Goal: Task Accomplishment & Management: Use online tool/utility

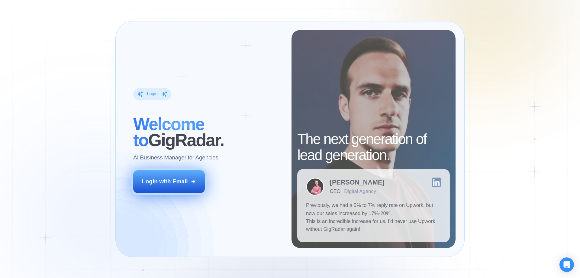
click at [166, 187] on button "Login with Email" at bounding box center [169, 181] width 72 height 22
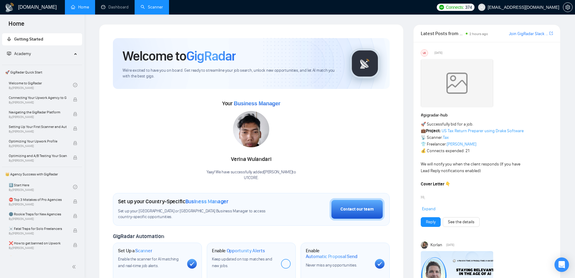
click at [152, 7] on link "Scanner" at bounding box center [152, 7] width 22 height 5
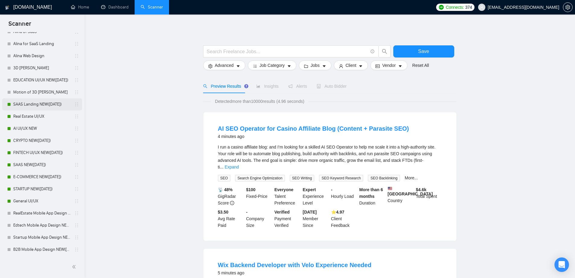
scroll to position [211, 0]
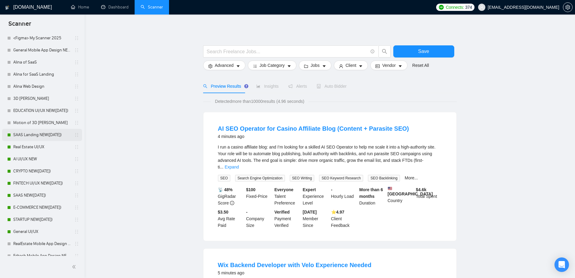
click at [45, 135] on link "SAAS Landing NEW([DATE])" at bounding box center [41, 135] width 57 height 12
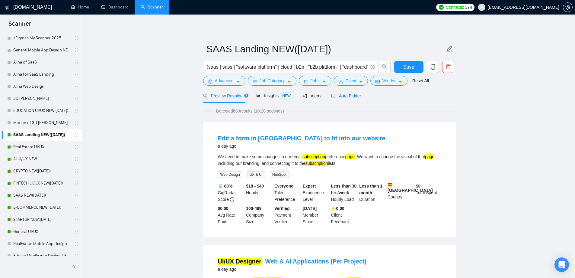
click at [344, 95] on span "Auto Bidder" at bounding box center [346, 95] width 30 height 5
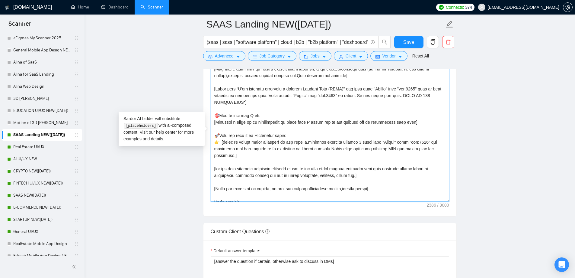
scroll to position [119, 0]
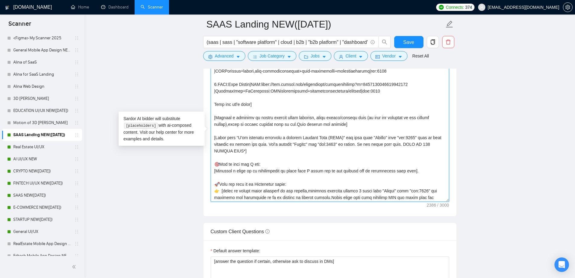
drag, startPoint x: 238, startPoint y: 195, endPoint x: 214, endPoint y: 119, distance: 79.9
click at [214, 119] on textarea "Cover letter template:" at bounding box center [330, 134] width 239 height 136
paste textarea "Hello! [Use a random interesting and funny fact from information that you can r…"
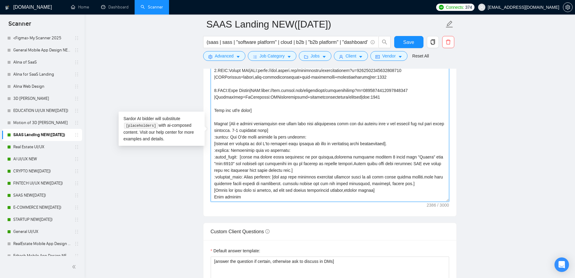
scroll to position [113, 0]
click at [294, 128] on textarea "Cover letter template:" at bounding box center [330, 134] width 239 height 136
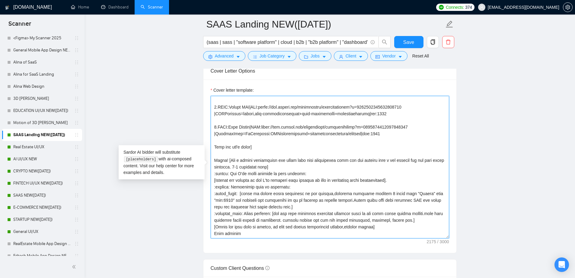
scroll to position [106, 0]
drag, startPoint x: 448, startPoint y: 230, endPoint x: 451, endPoint y: 237, distance: 7.4
click at [451, 237] on div "Cover letter template:" at bounding box center [330, 165] width 253 height 173
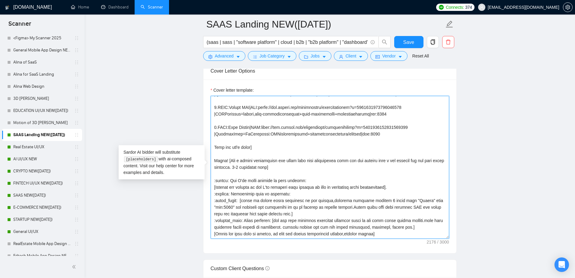
drag, startPoint x: 229, startPoint y: 180, endPoint x: 211, endPoint y: 181, distance: 17.6
click at [211, 181] on textarea "Cover letter template:" at bounding box center [330, 167] width 239 height 143
paste textarea "🚀"
click at [402, 188] on textarea "Cover letter template:" at bounding box center [330, 167] width 239 height 143
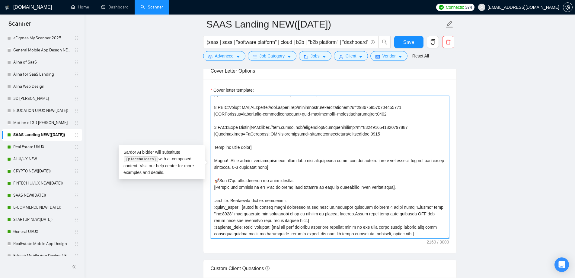
drag, startPoint x: 231, startPoint y: 200, endPoint x: 214, endPoint y: 200, distance: 17.8
click at [214, 200] on textarea "Cover letter template:" at bounding box center [330, 167] width 239 height 143
paste textarea "📌"
click at [214, 204] on textarea "Cover letter template:" at bounding box center [330, 167] width 239 height 143
drag, startPoint x: 213, startPoint y: 204, endPoint x: 236, endPoint y: 206, distance: 23.3
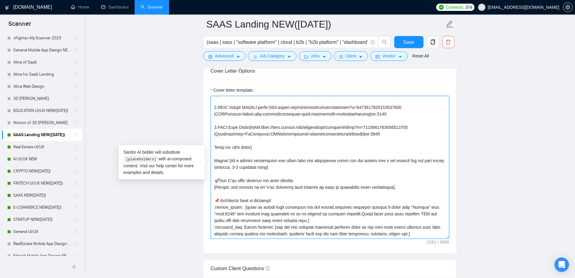
click at [236, 206] on textarea "Cover letter template:" at bounding box center [330, 167] width 239 height 143
paste textarea "👉"
click at [291, 223] on textarea "Cover letter template:" at bounding box center [330, 167] width 239 height 143
click at [290, 220] on textarea "Cover letter template:" at bounding box center [330, 167] width 239 height 143
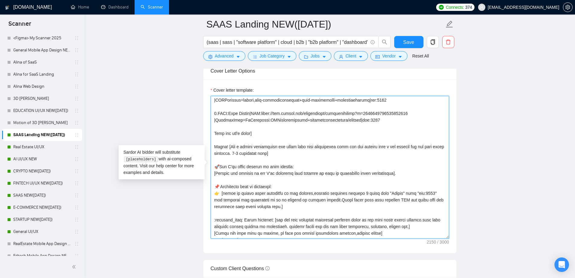
scroll to position [126, 0]
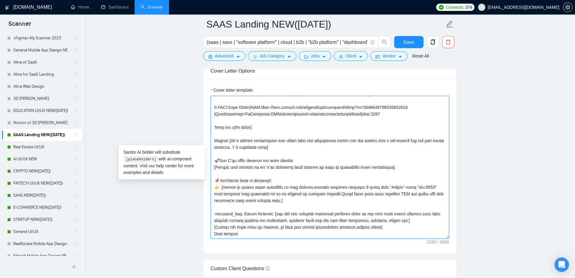
click at [213, 214] on textarea "Cover letter template:" at bounding box center [330, 167] width 239 height 143
drag, startPoint x: 214, startPoint y: 214, endPoint x: 240, endPoint y: 214, distance: 26.6
click at [240, 214] on textarea "Cover letter template:" at bounding box center [330, 167] width 239 height 143
paste textarea "🤔"
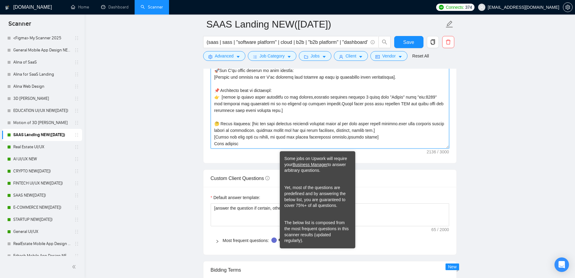
scroll to position [725, 0]
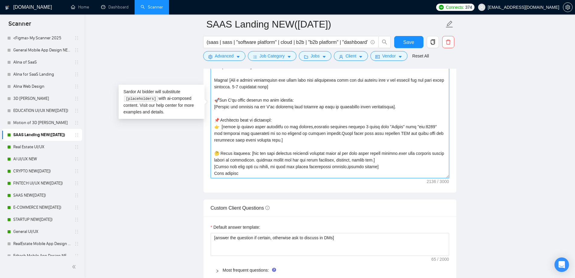
click at [391, 160] on textarea "Cover letter template:" at bounding box center [330, 106] width 239 height 143
click at [386, 171] on textarea "Cover letter template:" at bounding box center [330, 106] width 239 height 143
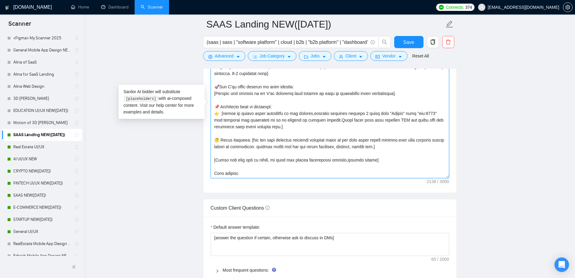
click at [275, 174] on textarea "Cover letter template:" at bounding box center [330, 106] width 239 height 143
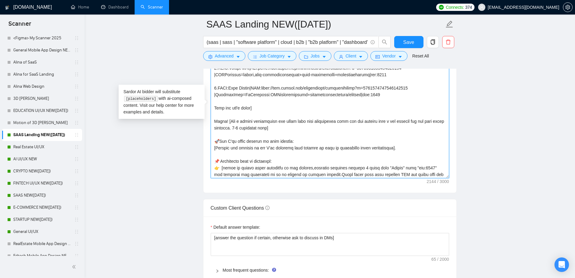
scroll to position [84, 0]
drag, startPoint x: 243, startPoint y: 117, endPoint x: 332, endPoint y: 128, distance: 88.8
click at [332, 128] on textarea "Cover letter template:" at bounding box center [330, 106] width 239 height 143
drag, startPoint x: 335, startPoint y: 128, endPoint x: 374, endPoint y: 130, distance: 39.0
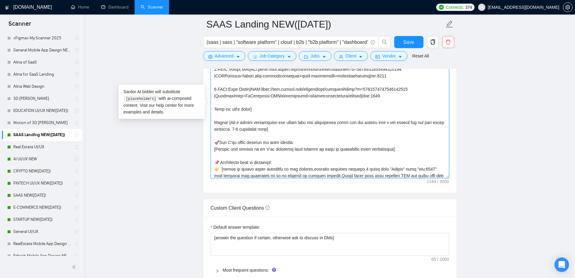
click at [374, 130] on textarea "Cover letter template:" at bounding box center [330, 106] width 239 height 143
drag, startPoint x: 342, startPoint y: 132, endPoint x: 322, endPoint y: 135, distance: 19.9
click at [340, 133] on textarea "Cover letter template:" at bounding box center [330, 106] width 239 height 143
click at [268, 140] on textarea "Cover letter template:" at bounding box center [330, 106] width 239 height 143
click at [249, 131] on textarea "Cover letter template:" at bounding box center [330, 106] width 239 height 143
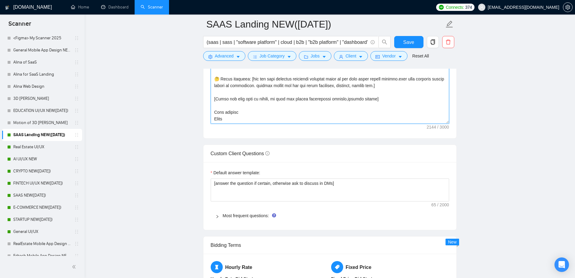
scroll to position [785, 0]
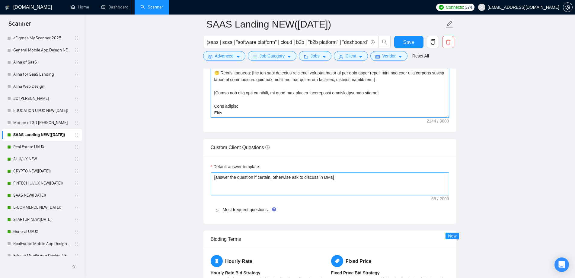
type textarea "[Folder= 1.CLNT:Lifeee |URL:[URL][DOMAIN_NAME] |LandingPage=lifeeemessageschedu…"
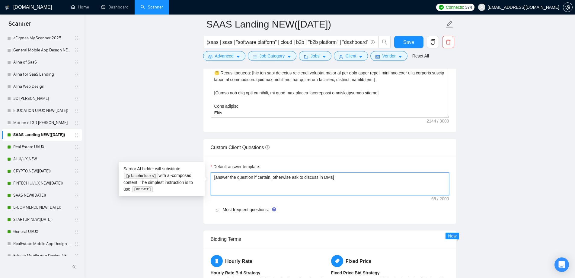
drag, startPoint x: 216, startPoint y: 178, endPoint x: 344, endPoint y: 172, distance: 127.6
click at [344, 172] on textarea "[answer the question if certain, otherwise ask to discuss in DMs]" at bounding box center [330, 183] width 239 height 23
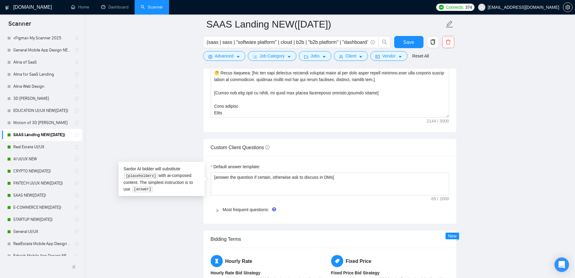
click at [323, 157] on div "Default answer template: [answer the question if certain, otherwise ask to disc…" at bounding box center [330, 190] width 253 height 68
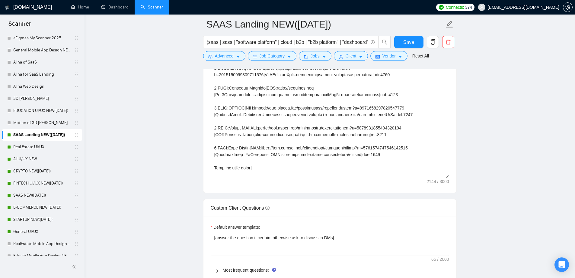
scroll to position [604, 0]
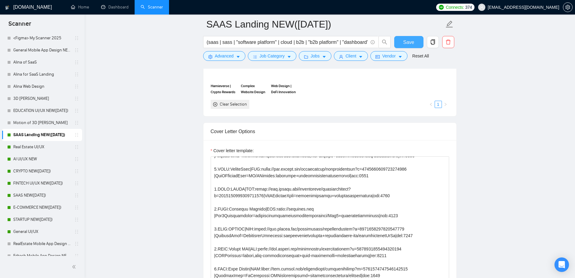
click at [410, 43] on span "Save" at bounding box center [408, 42] width 11 height 8
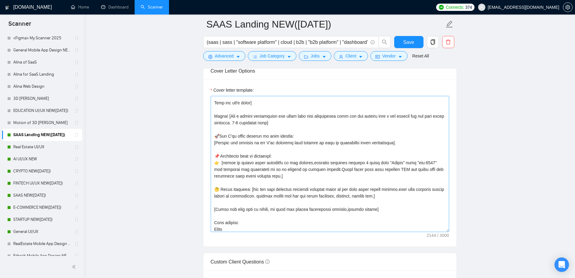
scroll to position [153, 0]
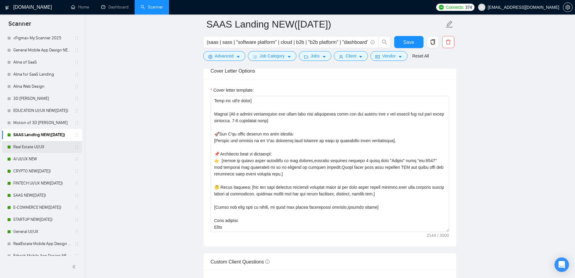
click at [34, 148] on link "Real Estate UI/UX" at bounding box center [41, 147] width 57 height 12
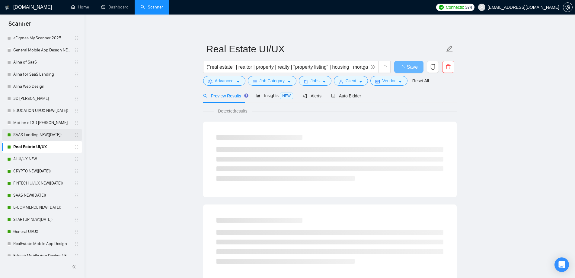
click at [31, 133] on link "SAAS Landing NEW([DATE])" at bounding box center [41, 135] width 57 height 12
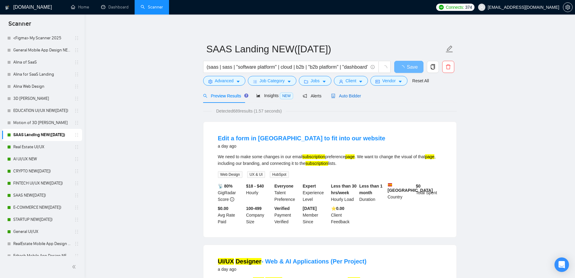
click at [353, 95] on span "Auto Bidder" at bounding box center [346, 95] width 30 height 5
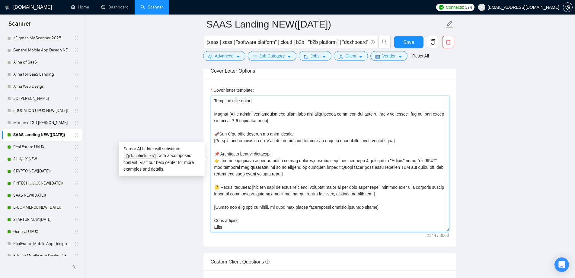
scroll to position [725, 0]
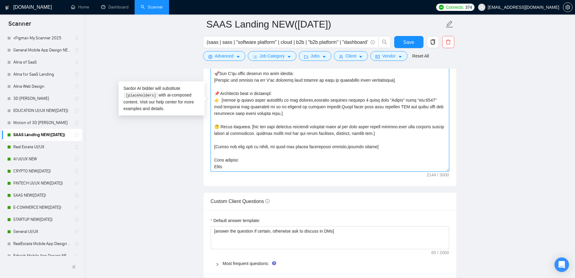
drag, startPoint x: 212, startPoint y: 114, endPoint x: 260, endPoint y: 164, distance: 69.6
click at [260, 164] on textarea "Cover letter template:" at bounding box center [330, 103] width 239 height 136
click at [33, 143] on link "Real Estate UI/UX" at bounding box center [41, 147] width 57 height 12
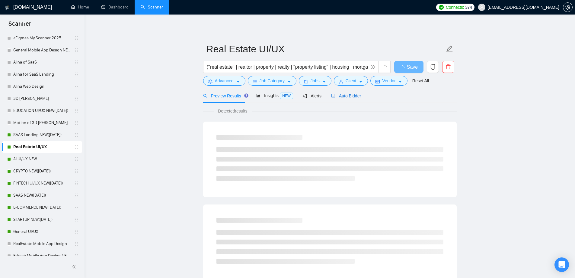
click at [337, 95] on span "Auto Bidder" at bounding box center [346, 95] width 30 height 5
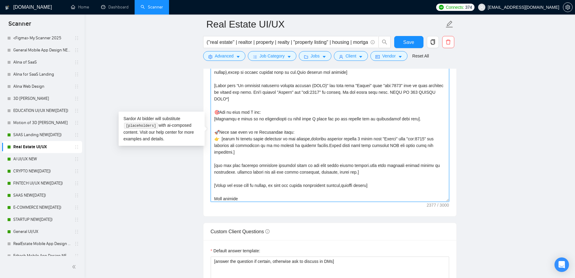
scroll to position [173, 0]
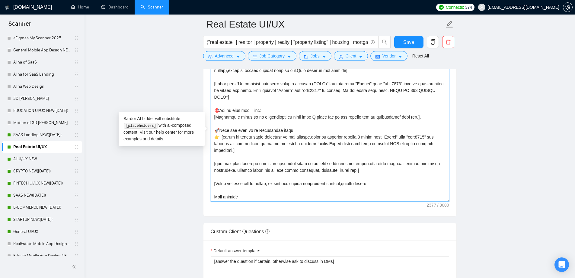
drag, startPoint x: 214, startPoint y: 115, endPoint x: 326, endPoint y: 195, distance: 138.2
click at [330, 198] on textarea "Cover letter template:" at bounding box center [330, 134] width 239 height 136
paste textarea "Hello! [Use a random interesting and funny fact from information that you can r…"
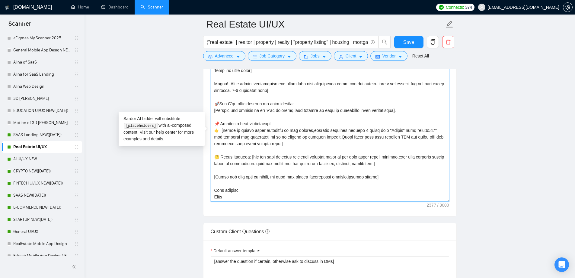
scroll to position [151, 0]
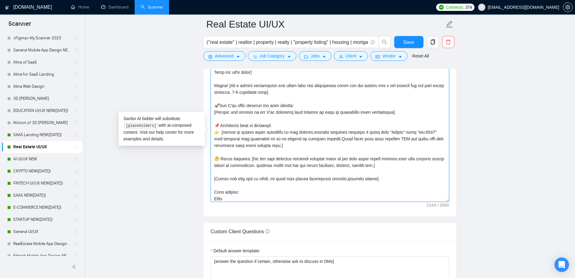
type textarea "[Folder= 1.CLNT:Lifeee |URL:[URL][DOMAIN_NAME] |LandingPage=lifeeemessageschedu…"
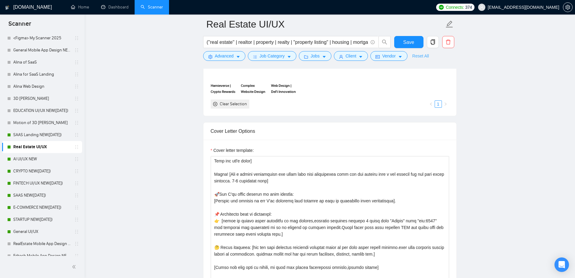
scroll to position [604, 0]
click at [411, 44] on div "Reset all filters" at bounding box center [419, 44] width 33 height 10
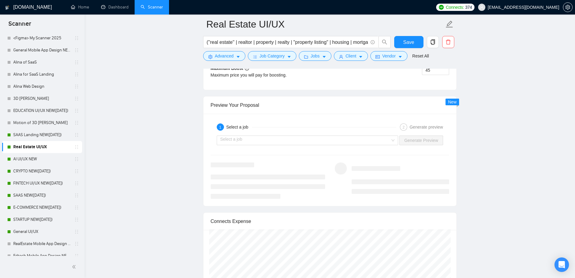
scroll to position [0, 0]
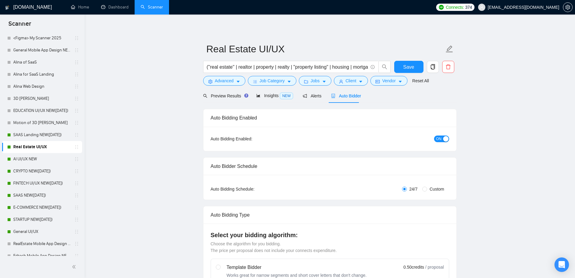
drag, startPoint x: 198, startPoint y: 212, endPoint x: 197, endPoint y: 43, distance: 168.8
click at [410, 67] on span "Save" at bounding box center [408, 67] width 11 height 8
click at [270, 80] on span "Job Category" at bounding box center [272, 80] width 25 height 7
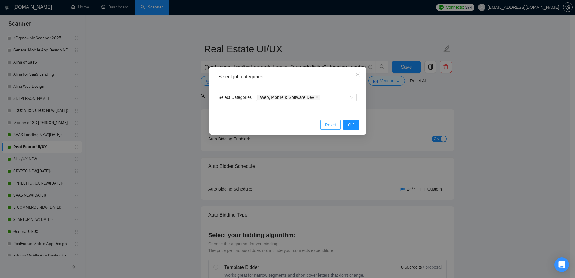
click at [334, 122] on span "Reset" at bounding box center [330, 124] width 11 height 7
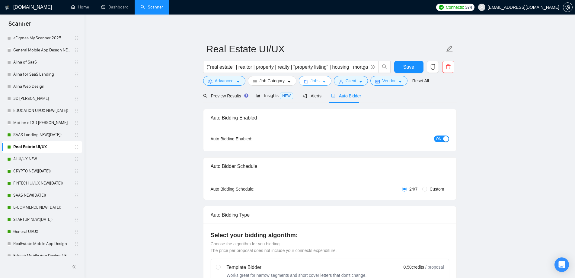
click at [302, 80] on button "Jobs" at bounding box center [315, 81] width 33 height 10
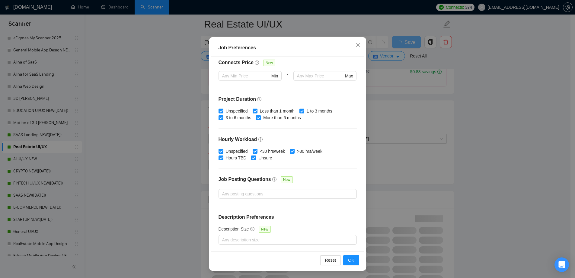
scroll to position [272, 0]
click at [441, 92] on div "Job Preferences Budget Project Type All Fixed Price Hourly Rate Fixed Price Bud…" at bounding box center [287, 139] width 575 height 278
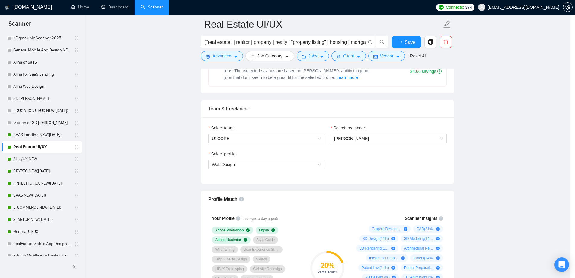
scroll to position [0, 0]
click at [353, 45] on div "Job Preferences Budget Project Type All Fixed Price Hourly Rate Fixed Price Bud…" at bounding box center [287, 139] width 575 height 278
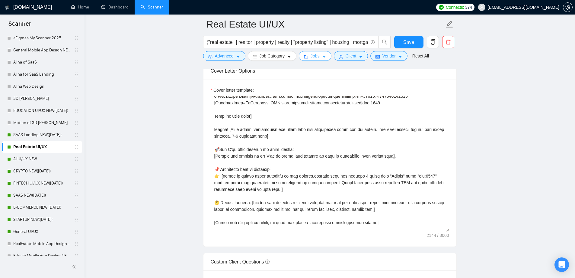
scroll to position [153, 0]
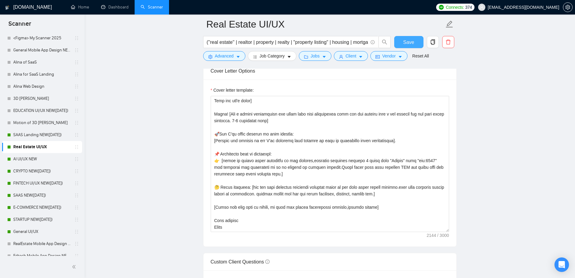
click at [407, 41] on span "Save" at bounding box center [408, 42] width 11 height 8
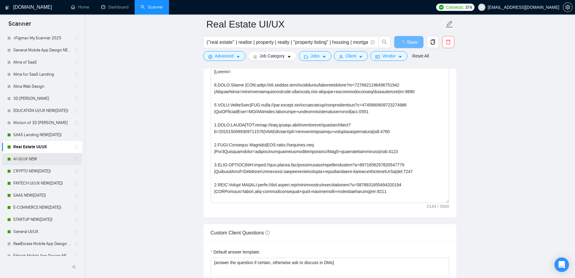
click at [40, 159] on link "AI UI/UX NEW" at bounding box center [41, 159] width 57 height 12
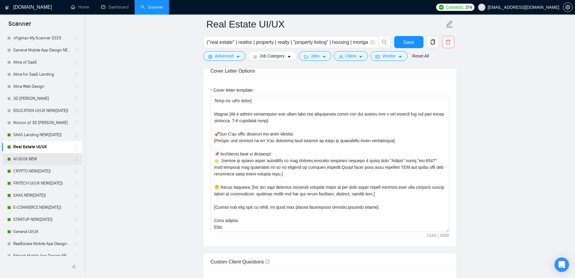
click at [48, 159] on link "AI UI/UX NEW" at bounding box center [41, 159] width 57 height 12
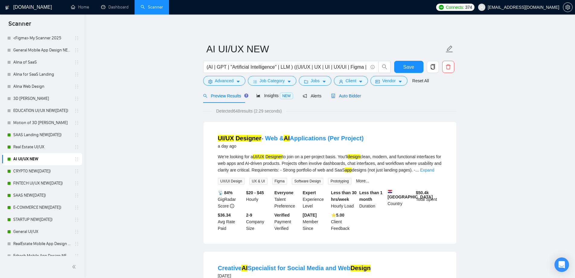
click at [344, 93] on span "Auto Bidder" at bounding box center [346, 95] width 30 height 5
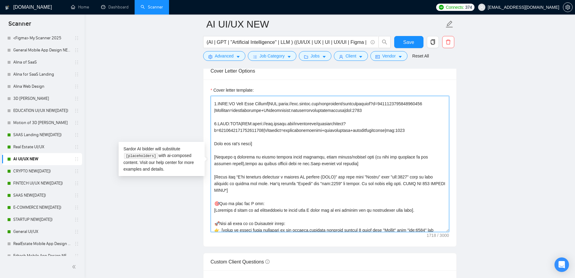
scroll to position [60, 0]
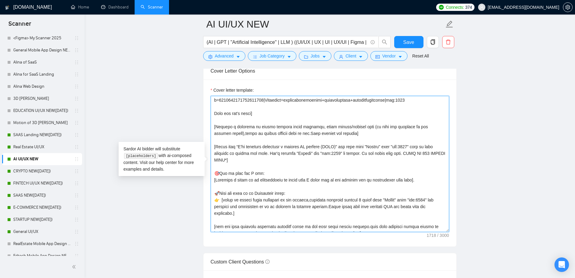
drag, startPoint x: 213, startPoint y: 156, endPoint x: 256, endPoint y: 166, distance: 43.7
click at [256, 166] on textarea "Cover letter template:" at bounding box center [330, 164] width 239 height 136
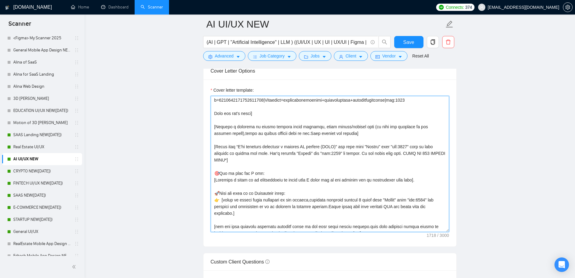
click at [233, 129] on textarea "Cover letter template:" at bounding box center [330, 164] width 239 height 136
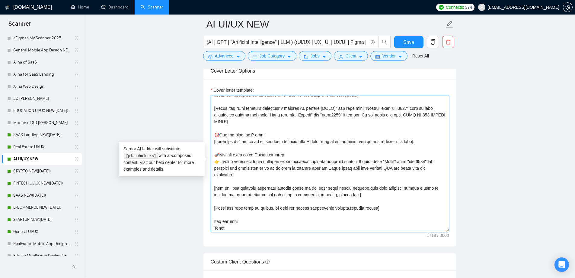
scroll to position [100, 0]
drag, startPoint x: 215, startPoint y: 127, endPoint x: 294, endPoint y: 226, distance: 126.8
click at [294, 226] on textarea "Cover letter template:" at bounding box center [330, 164] width 239 height 136
paste textarea "Hello! [Use a random interesting and funny fact from information that you can r…"
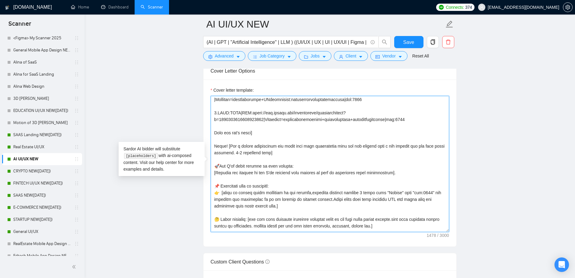
scroll to position [73, 0]
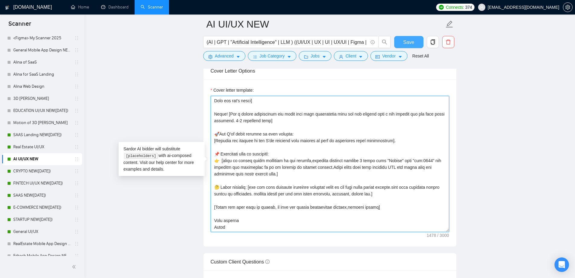
type textarea "[Loremi= 0.DOLO:Sitametco|ADI:elits://doe.tempor.inc/utlaboreetd/magnaaliquaeni…"
click at [404, 45] on span "Save" at bounding box center [408, 42] width 11 height 8
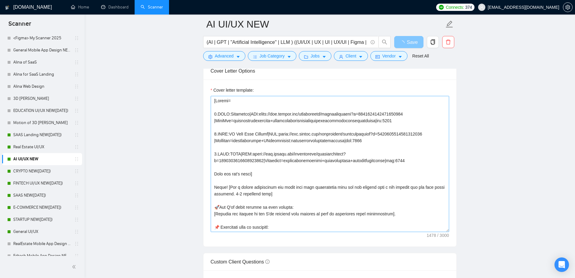
scroll to position [634, 0]
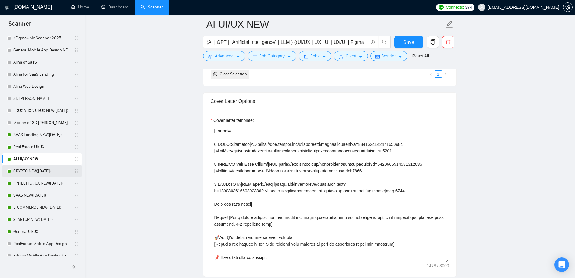
click at [32, 170] on link "CRYPTO NEW([DATE])" at bounding box center [41, 171] width 57 height 12
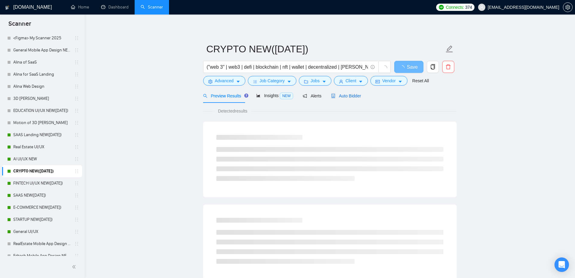
click at [348, 95] on span "Auto Bidder" at bounding box center [346, 95] width 30 height 5
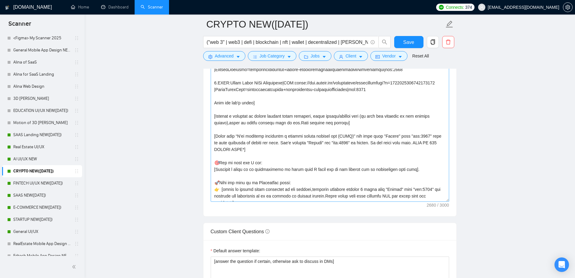
scroll to position [151, 0]
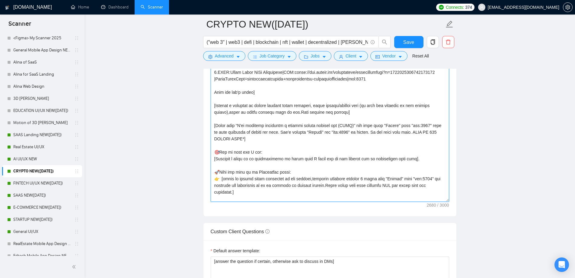
click at [234, 107] on textarea "Cover letter template:" at bounding box center [330, 134] width 239 height 136
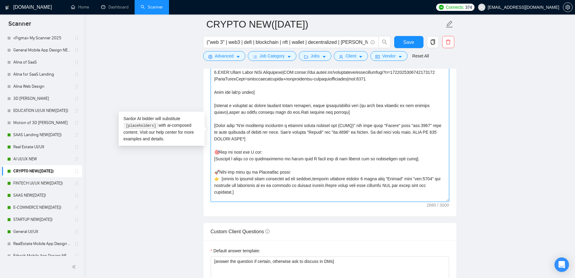
click at [234, 107] on textarea "Cover letter template:" at bounding box center [330, 134] width 239 height 136
click at [28, 160] on link "AI UI/UX NEW" at bounding box center [41, 159] width 57 height 12
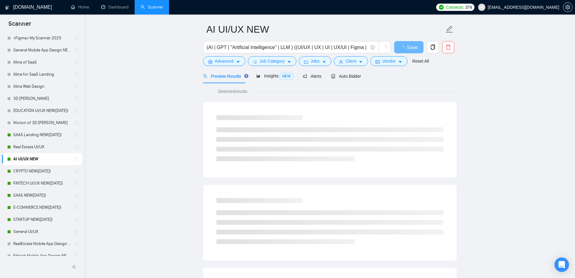
scroll to position [30, 0]
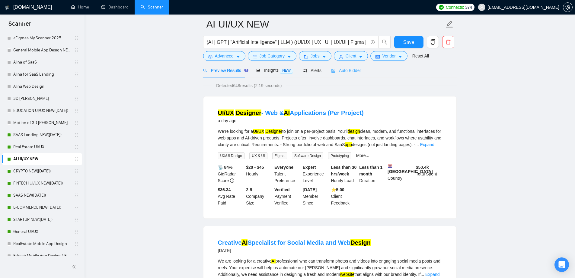
click at [341, 74] on div "Auto Bidder" at bounding box center [346, 70] width 30 height 14
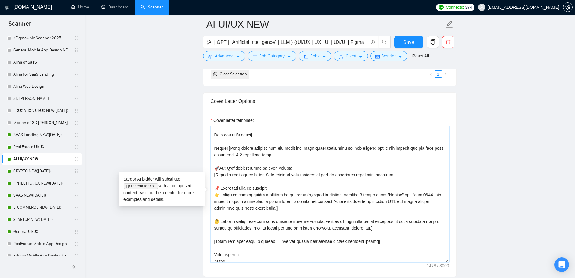
scroll to position [73, 0]
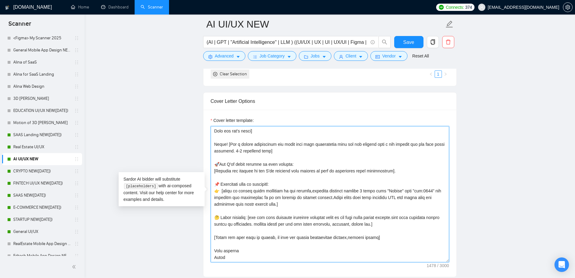
drag, startPoint x: 213, startPoint y: 156, endPoint x: 290, endPoint y: 261, distance: 129.9
click at [290, 261] on textarea "Cover letter template:" at bounding box center [330, 194] width 239 height 136
click at [42, 172] on link "CRYPTO NEW([DATE])" at bounding box center [41, 171] width 57 height 12
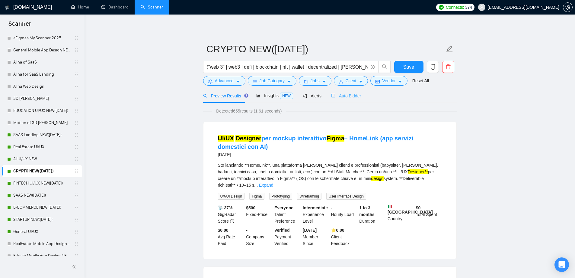
click at [350, 100] on div "Auto Bidder" at bounding box center [346, 95] width 30 height 14
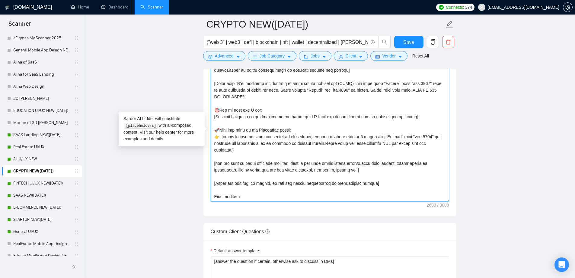
scroll to position [199, 0]
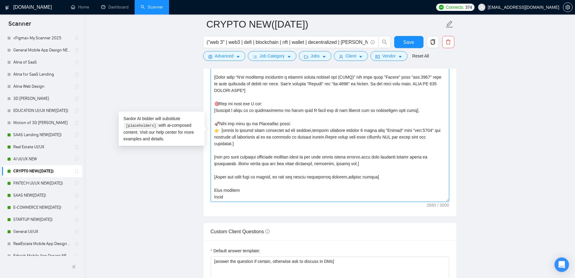
drag, startPoint x: 214, startPoint y: 134, endPoint x: 354, endPoint y: 195, distance: 152.9
click at [354, 195] on textarea "Cover letter template:" at bounding box center [330, 134] width 239 height 136
paste textarea "Hello! [Use a random interesting and funny fact from information that you can r…"
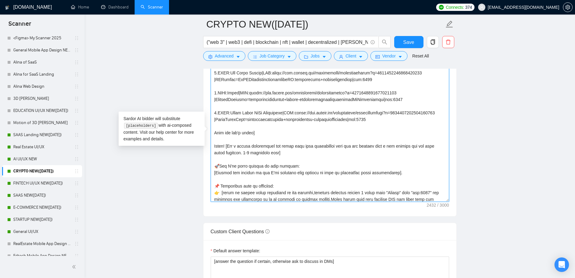
scroll to position [141, 0]
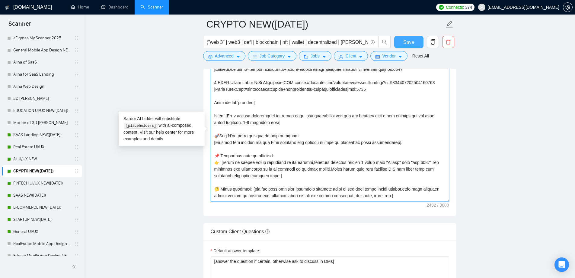
type textarea "[Folder= 1.CLNT:Crypto Swap Interface|URL:[URL][DOMAIN_NAME] |CryptoSwapInterfa…"
click at [406, 42] on span "Save" at bounding box center [408, 42] width 11 height 8
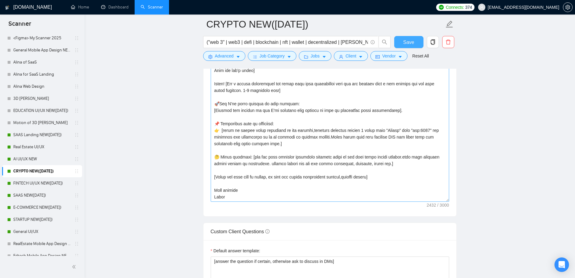
scroll to position [143, 0]
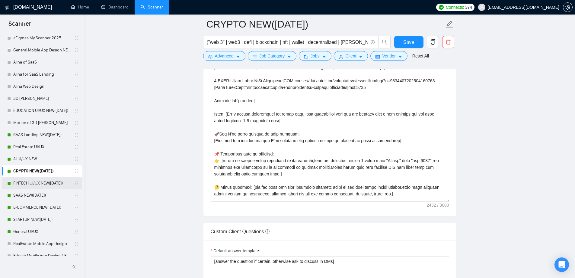
click at [24, 186] on link "FINTECH UI/UX NEW([DATE])" at bounding box center [41, 183] width 57 height 12
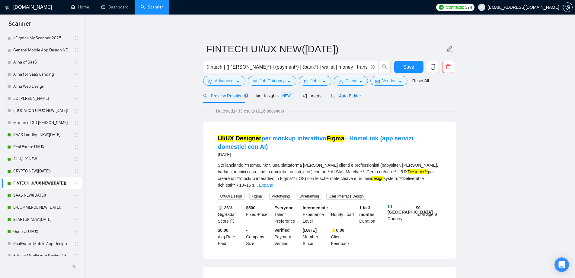
click at [348, 96] on span "Auto Bidder" at bounding box center [346, 95] width 30 height 5
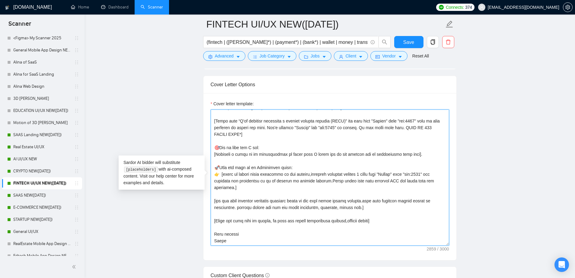
scroll to position [664, 0]
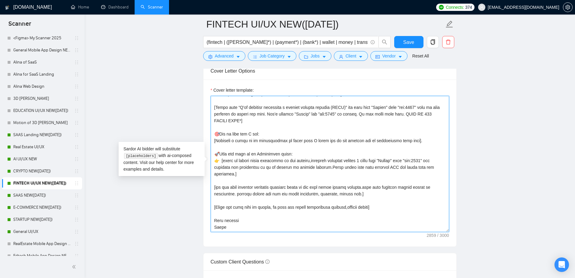
drag, startPoint x: 214, startPoint y: 187, endPoint x: 276, endPoint y: 226, distance: 73.5
click at [276, 226] on textarea "Cover letter template:" at bounding box center [330, 164] width 239 height 136
paste textarea "Hello! [Use a random interesting and funny fact from information that you can r…"
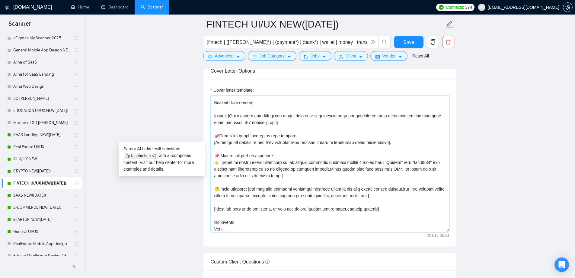
scroll to position [193, 0]
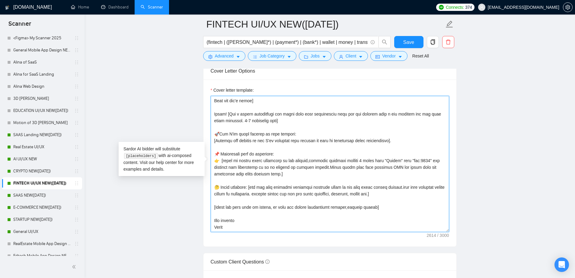
type textarea "[Folder= 1.CLNT:Crypto Swap Interface|URL:[URL][DOMAIN_NAME] |CryptoSwapInterfa…"
click at [187, 201] on main "FINTECH UI/UX NEW([DATE]) (fintech | ([PERSON_NAME]*) | (payment*) | (bank*) | …" at bounding box center [329, 230] width 471 height 1740
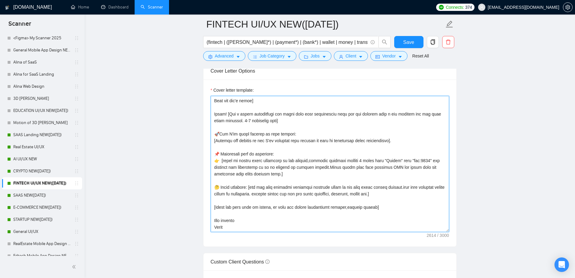
click at [246, 181] on textarea "Cover letter template:" at bounding box center [330, 164] width 239 height 136
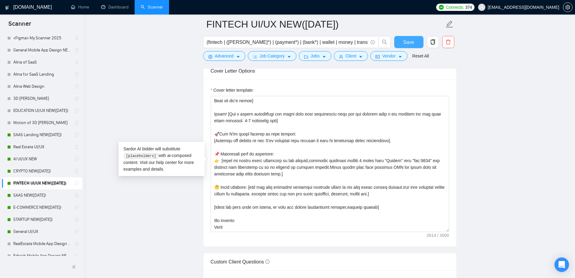
click at [412, 39] on span "Save" at bounding box center [408, 42] width 11 height 8
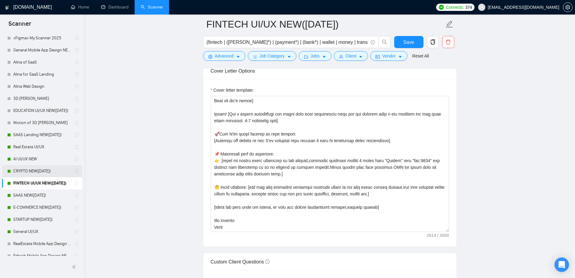
click at [33, 170] on link "CRYPTO NEW([DATE])" at bounding box center [41, 171] width 57 height 12
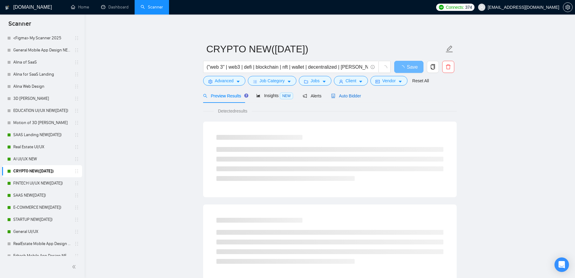
click at [353, 95] on span "Auto Bidder" at bounding box center [346, 95] width 30 height 5
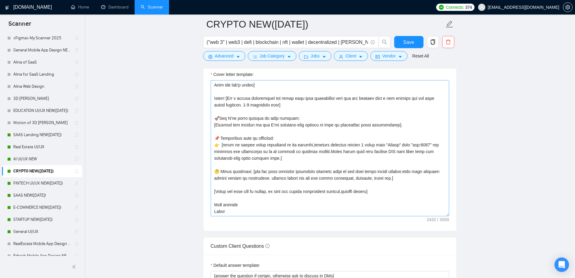
scroll to position [695, 0]
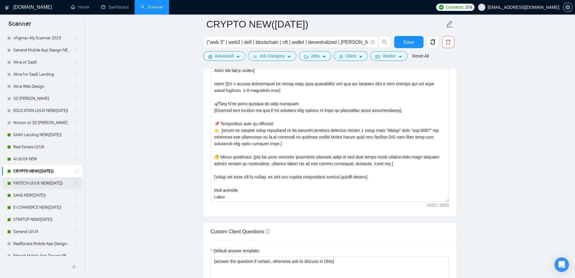
click at [26, 184] on link "FINTECH UI/UX NEW([DATE])" at bounding box center [41, 183] width 57 height 12
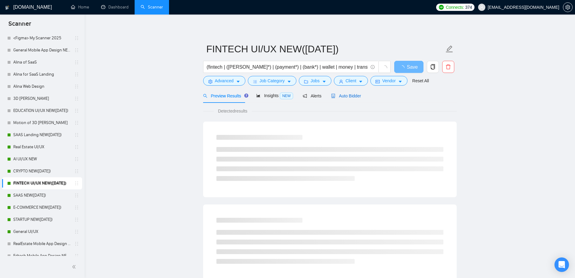
click at [350, 94] on span "Auto Bidder" at bounding box center [346, 95] width 30 height 5
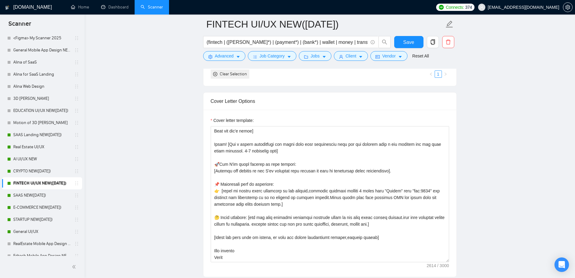
scroll to position [241, 0]
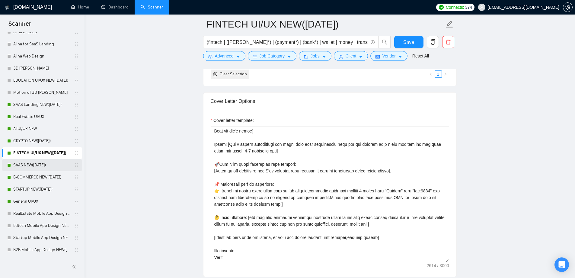
click at [38, 165] on link "SAAS NEW([DATE])" at bounding box center [41, 165] width 57 height 12
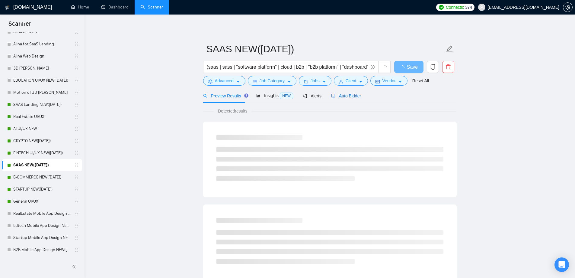
click at [352, 97] on span "Auto Bidder" at bounding box center [346, 95] width 30 height 5
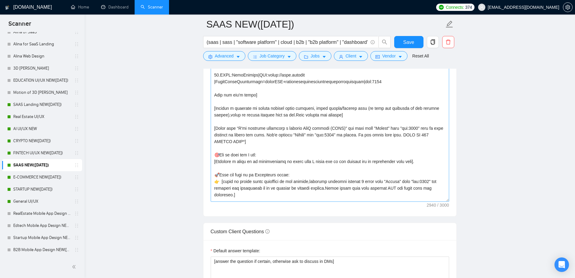
scroll to position [211, 0]
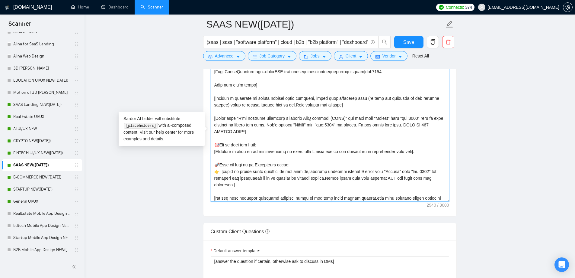
drag, startPoint x: 215, startPoint y: 99, endPoint x: 220, endPoint y: 101, distance: 6.1
click at [220, 101] on textarea "Cover letter template:" at bounding box center [330, 134] width 239 height 136
click at [214, 98] on textarea "Cover letter template:" at bounding box center [330, 134] width 239 height 136
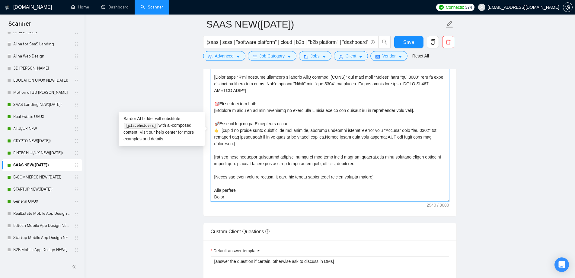
drag, startPoint x: 213, startPoint y: 97, endPoint x: 328, endPoint y: 200, distance: 154.2
click at [328, 200] on textarea "Cover letter template:" at bounding box center [330, 134] width 239 height 136
paste textarea "Hello! [Use a random interesting and funny fact from information that you can r…"
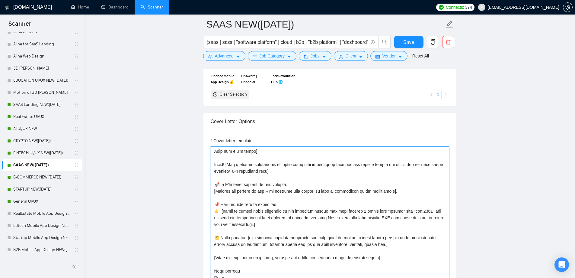
scroll to position [664, 0]
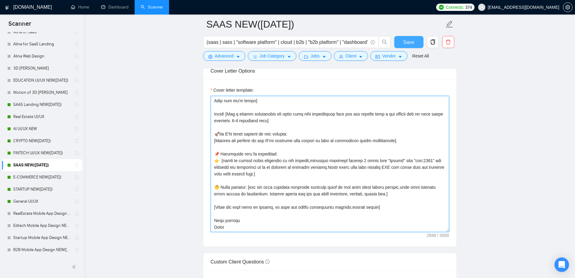
type textarea "[Folder= We made a product that is making $25k per day! So, we know what is pro…"
click at [402, 41] on button "Save" at bounding box center [408, 42] width 29 height 12
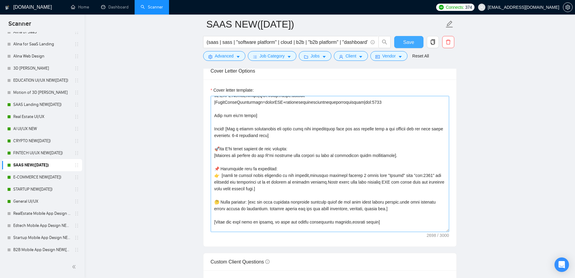
scroll to position [211, 0]
click at [414, 41] on button "Save" at bounding box center [408, 42] width 29 height 12
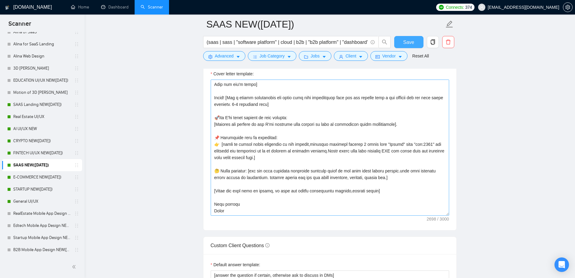
scroll to position [695, 0]
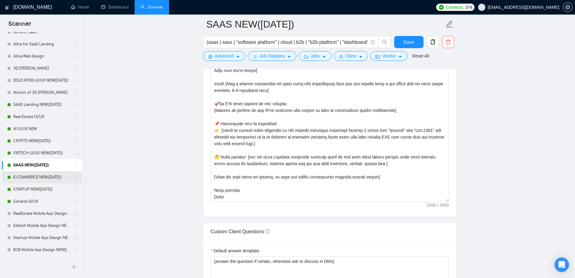
click at [23, 179] on link "E-COMMERCE NEW([DATE])" at bounding box center [41, 177] width 57 height 12
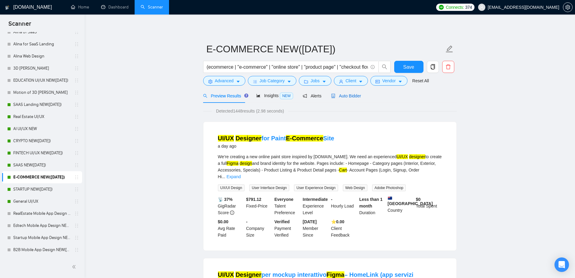
click at [354, 97] on span "Auto Bidder" at bounding box center [346, 95] width 30 height 5
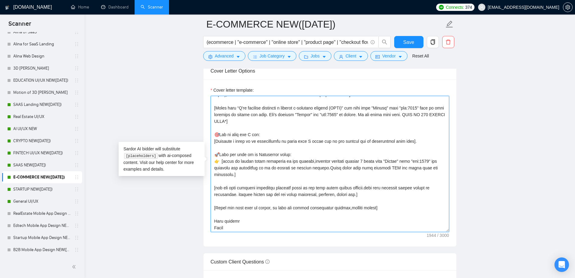
scroll to position [120, 0]
drag, startPoint x: 214, startPoint y: 146, endPoint x: 309, endPoint y: 229, distance: 125.7
click at [309, 229] on textarea "Cover letter template:" at bounding box center [330, 164] width 239 height 136
paste textarea "Hello! [Use a random interesting and funny fact from information that you can r…"
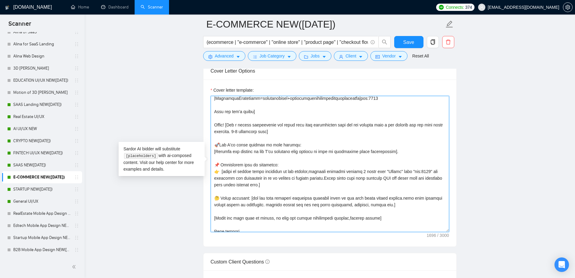
scroll to position [91, 0]
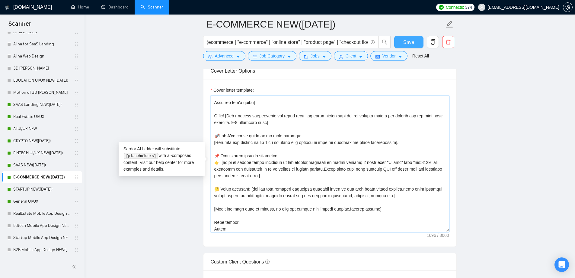
type textarea "[Loremi= 9.DOLO:SitamEtconseCtet|ADI:elits://doe.tempor.inc/utlaboreetd/magnaal…"
click at [410, 38] on span "Save" at bounding box center [408, 42] width 11 height 8
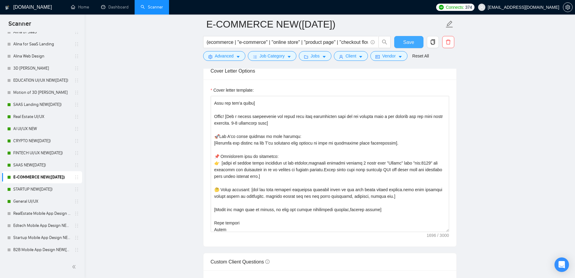
scroll to position [93, 0]
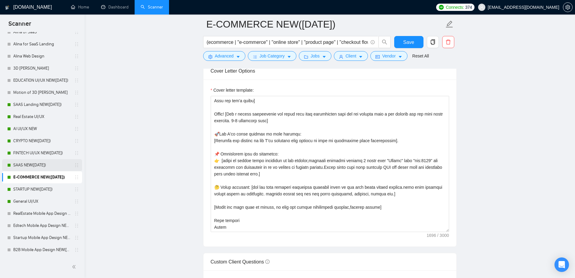
click at [35, 168] on link "SAAS NEW([DATE])" at bounding box center [41, 165] width 57 height 12
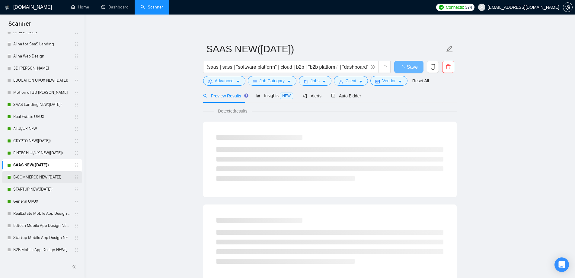
click at [43, 176] on link "E-COMMERCE NEW([DATE])" at bounding box center [41, 177] width 57 height 12
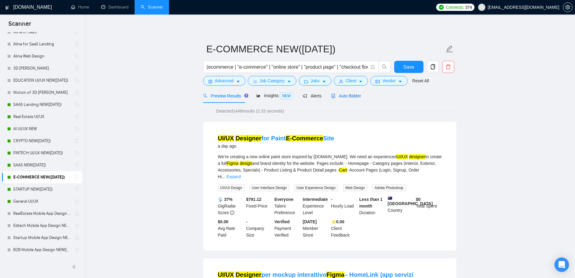
click at [357, 95] on span "Auto Bidder" at bounding box center [346, 95] width 30 height 5
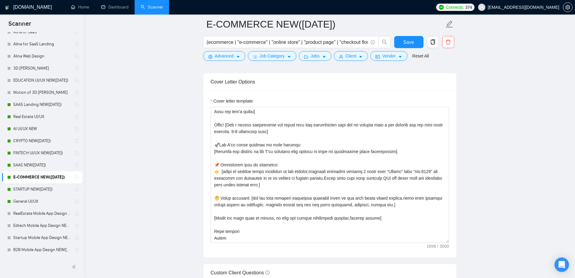
scroll to position [664, 0]
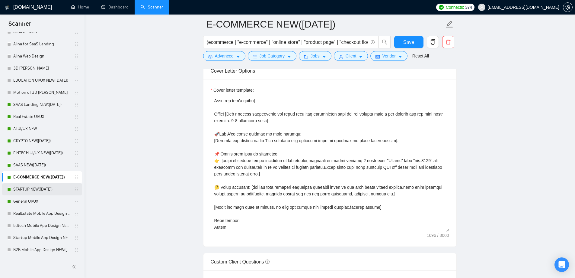
click at [30, 185] on link "STARTUP NEW([DATE])" at bounding box center [41, 189] width 57 height 12
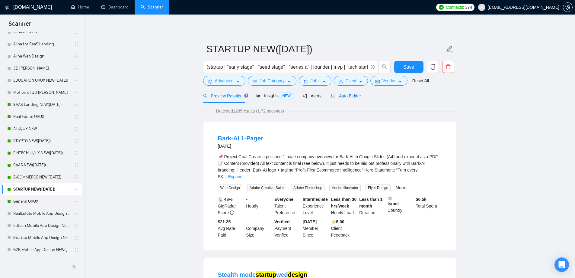
click at [350, 97] on span "Auto Bidder" at bounding box center [346, 95] width 30 height 5
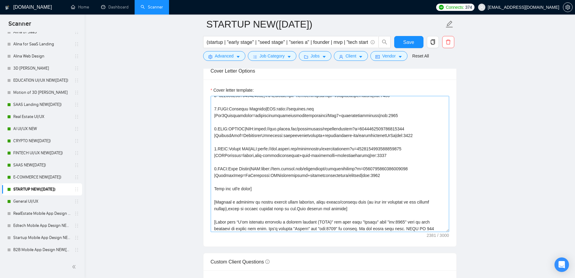
scroll to position [151, 0]
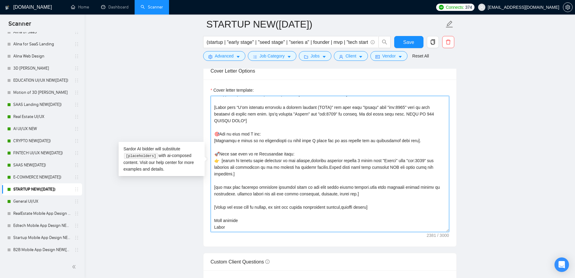
drag, startPoint x: 214, startPoint y: 115, endPoint x: 314, endPoint y: 227, distance: 150.6
click at [314, 227] on textarea "Cover letter template:" at bounding box center [330, 164] width 239 height 136
paste textarea "Hello! [Use a random interesting and funny fact from information that you can r…"
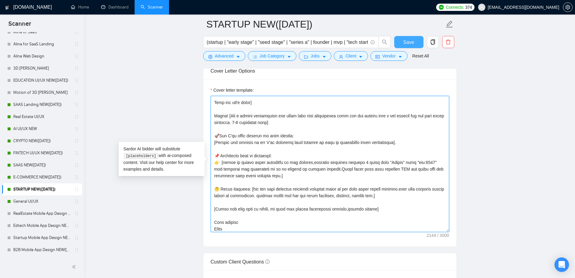
type textarea "[Folder= 1.CLNT:Lifeee |URL:[URL][DOMAIN_NAME] |LandingPage=lifeeemessageschedu…"
click at [412, 43] on span "Save" at bounding box center [408, 42] width 11 height 8
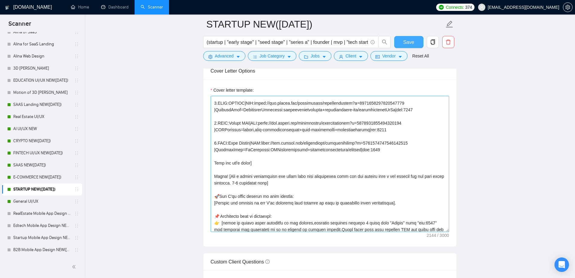
scroll to position [153, 0]
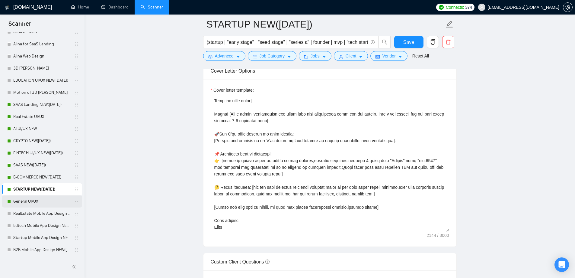
click at [47, 198] on link "General UI/UX" at bounding box center [41, 201] width 57 height 12
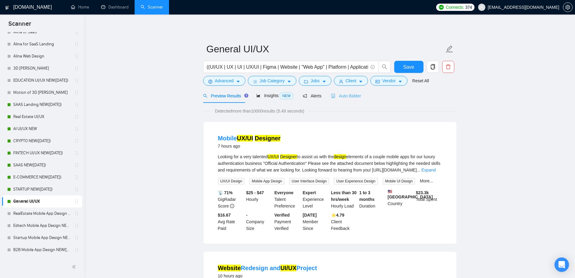
click at [341, 90] on div "Auto Bidder" at bounding box center [346, 95] width 30 height 14
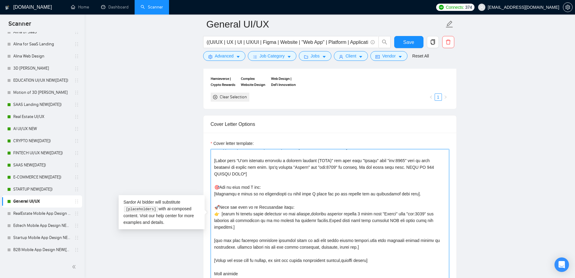
scroll to position [634, 0]
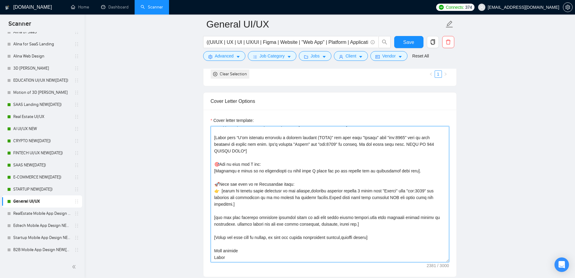
drag, startPoint x: 214, startPoint y: 176, endPoint x: 309, endPoint y: 257, distance: 124.5
click at [309, 257] on textarea "Cover letter template:" at bounding box center [330, 194] width 239 height 136
paste textarea "Hello! [Use a random interesting and funny fact from information that you can r…"
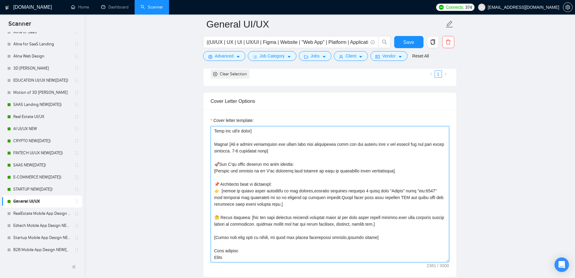
scroll to position [151, 0]
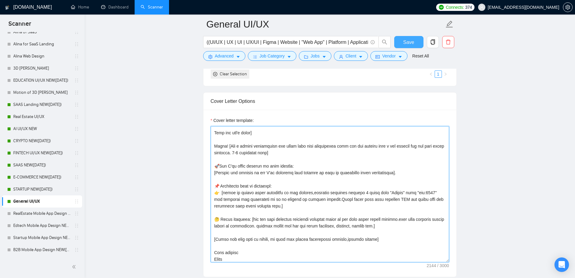
type textarea "[Folder= 1.CLNT:Lifeee |URL:[URL][DOMAIN_NAME] |LandingPage=lifeeemessageschedu…"
click at [406, 38] on span "Save" at bounding box center [408, 42] width 11 height 8
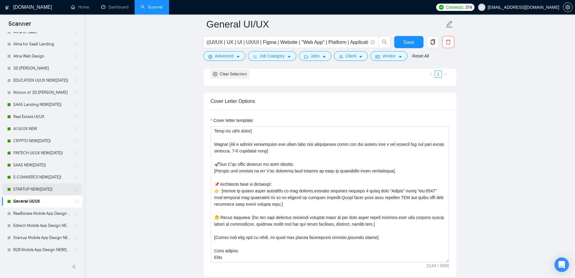
click at [44, 189] on link "STARTUP NEW([DATE])" at bounding box center [41, 189] width 57 height 12
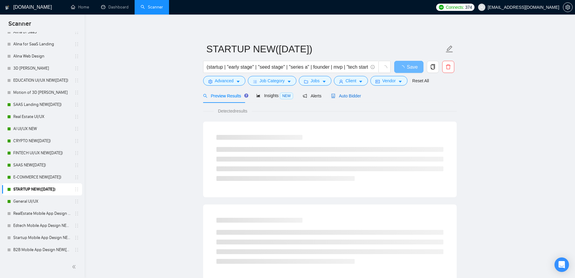
click at [349, 94] on span "Auto Bidder" at bounding box center [346, 95] width 30 height 5
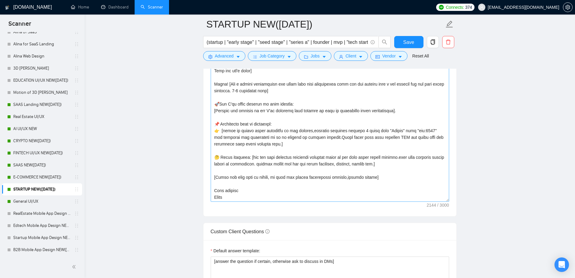
scroll to position [153, 0]
click at [27, 199] on link "General UI/UX" at bounding box center [41, 201] width 57 height 12
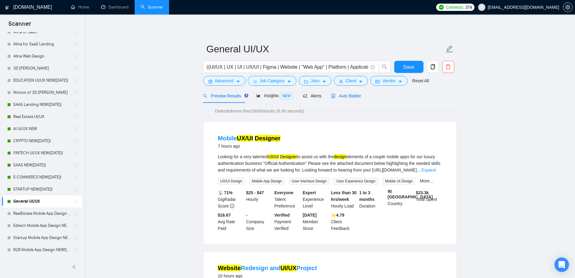
click at [341, 96] on span "Auto Bidder" at bounding box center [346, 95] width 30 height 5
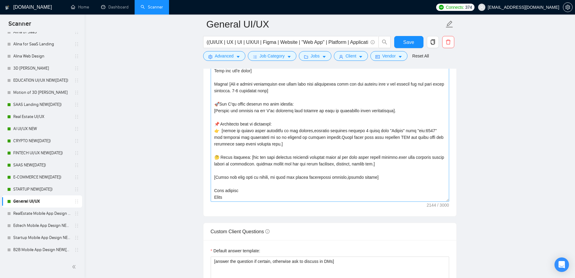
scroll to position [153, 0]
drag, startPoint x: 149, startPoint y: 10, endPoint x: 161, endPoint y: 157, distance: 147.0
click at [149, 10] on link "Scanner" at bounding box center [152, 7] width 22 height 5
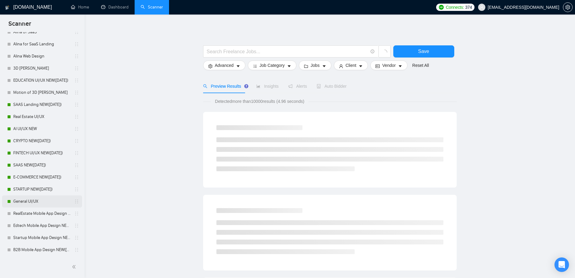
click at [35, 200] on link "General UI/UX" at bounding box center [41, 201] width 57 height 12
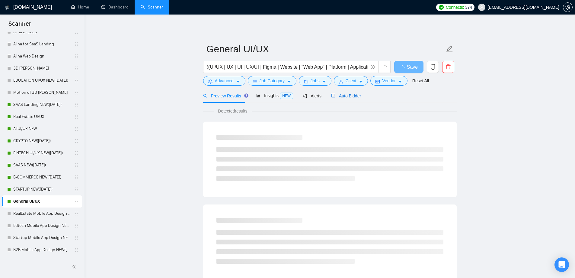
click at [351, 98] on span "Auto Bidder" at bounding box center [346, 95] width 30 height 5
